Goal: Find specific page/section: Find specific page/section

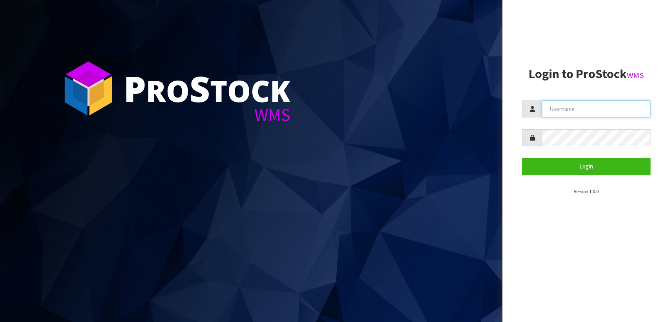
type input "[PERSON_NAME][EMAIL_ADDRESS][DOMAIN_NAME]"
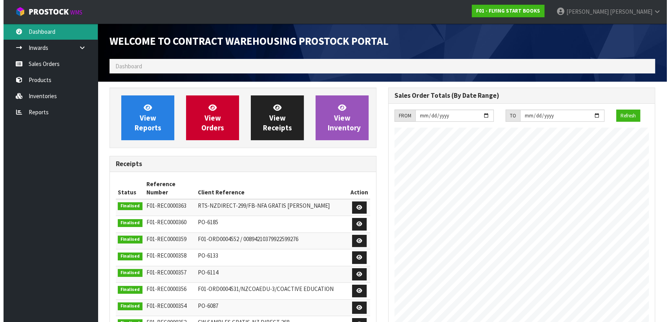
scroll to position [422, 278]
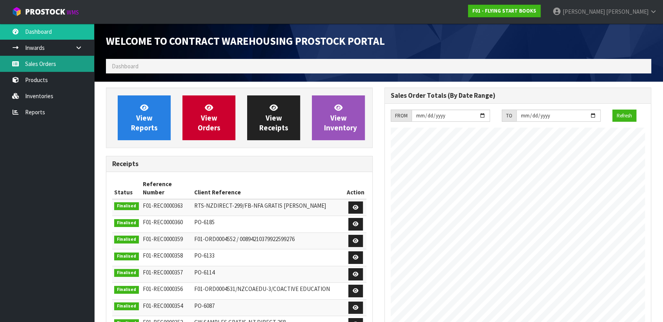
click at [35, 61] on link "Sales Orders" at bounding box center [47, 64] width 94 height 16
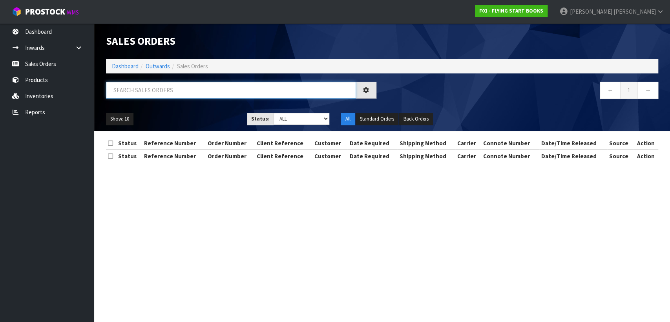
click at [139, 89] on input "text" at bounding box center [231, 90] width 250 height 17
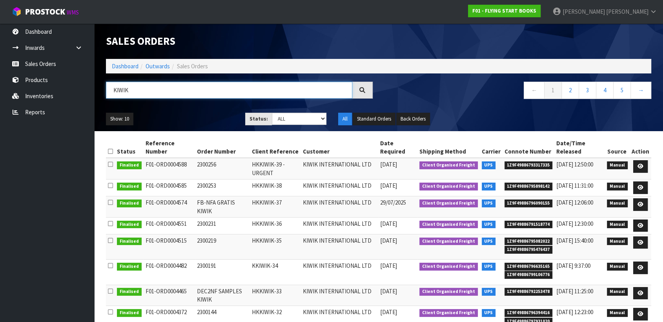
type input "KIWIK"
click at [148, 87] on input "KIWIK" at bounding box center [229, 90] width 247 height 17
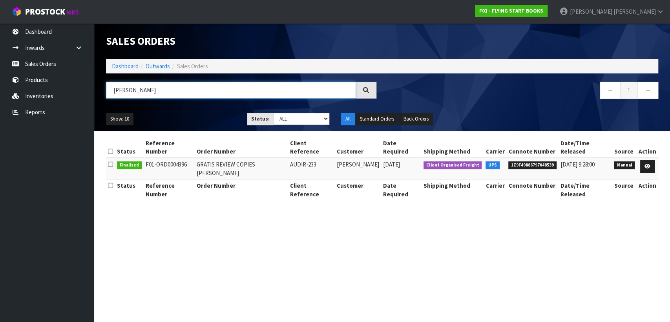
type input "[PERSON_NAME]"
click at [153, 91] on input "[PERSON_NAME]" at bounding box center [231, 90] width 250 height 17
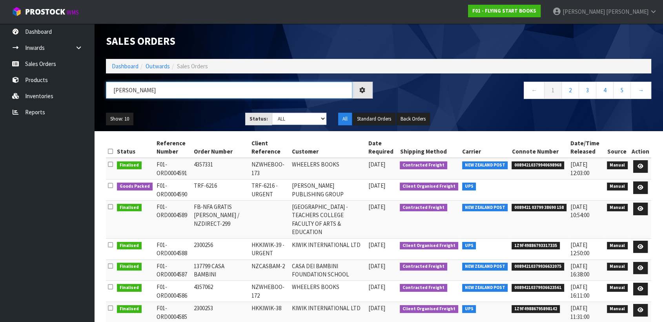
type input "[PERSON_NAME]"
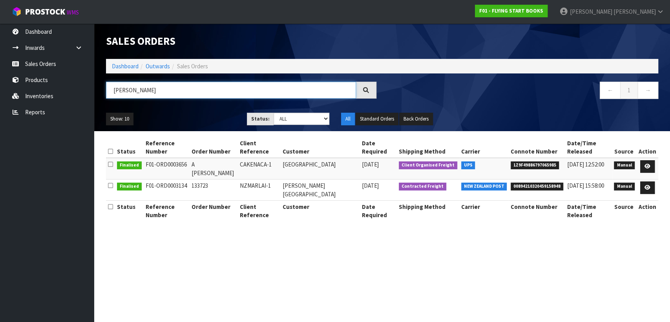
type input "[PERSON_NAME]"
click at [155, 91] on input "[PERSON_NAME]" at bounding box center [231, 90] width 250 height 17
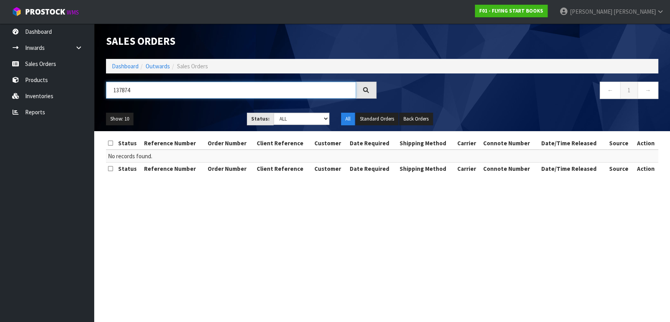
type input "137874"
